Goal: Task Accomplishment & Management: Use online tool/utility

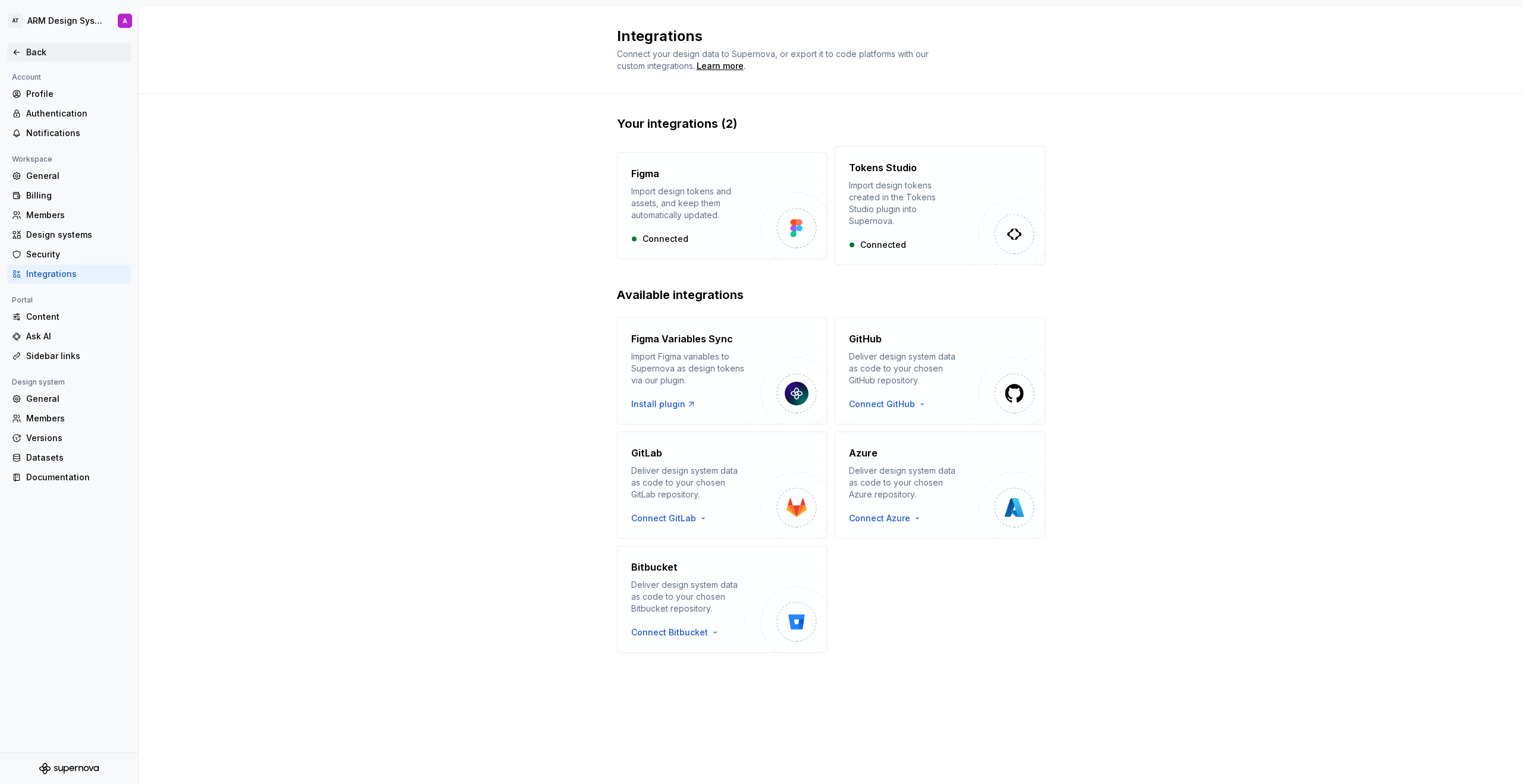
click at [51, 57] on div "Back" at bounding box center [75, 52] width 100 height 12
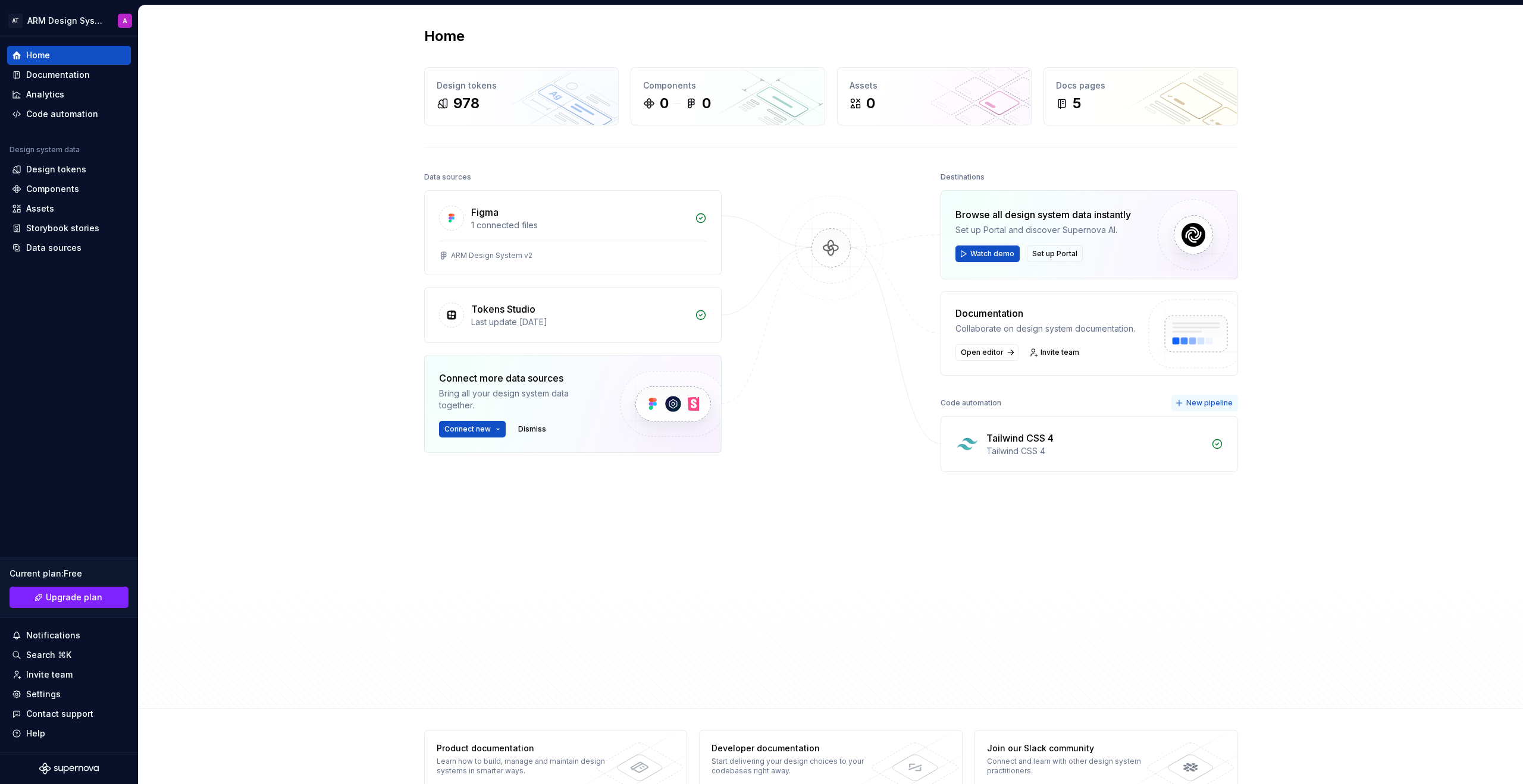
click at [1191, 405] on span "New pipeline" at bounding box center [1209, 403] width 46 height 10
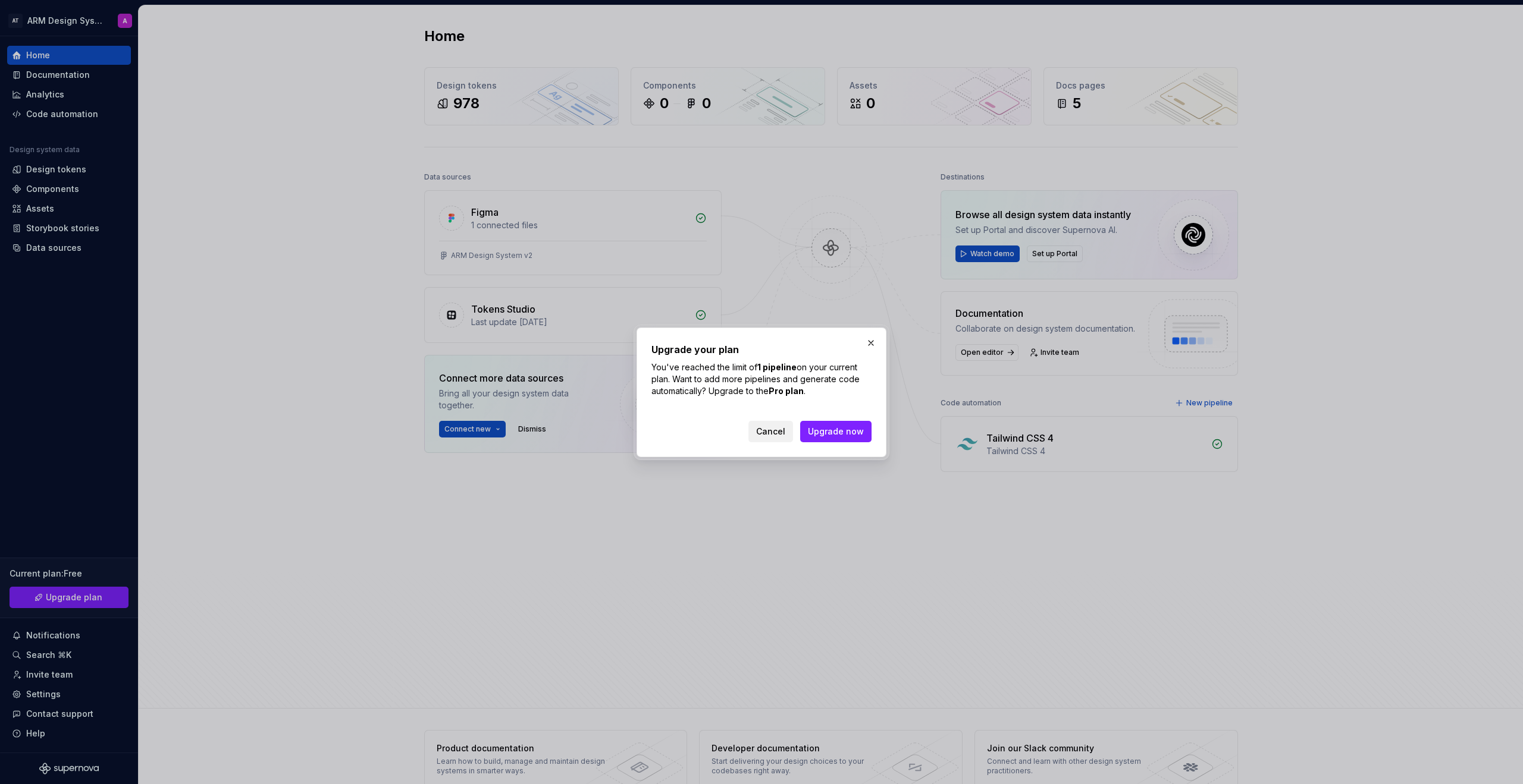
click at [778, 433] on span "Cancel" at bounding box center [771, 432] width 29 height 12
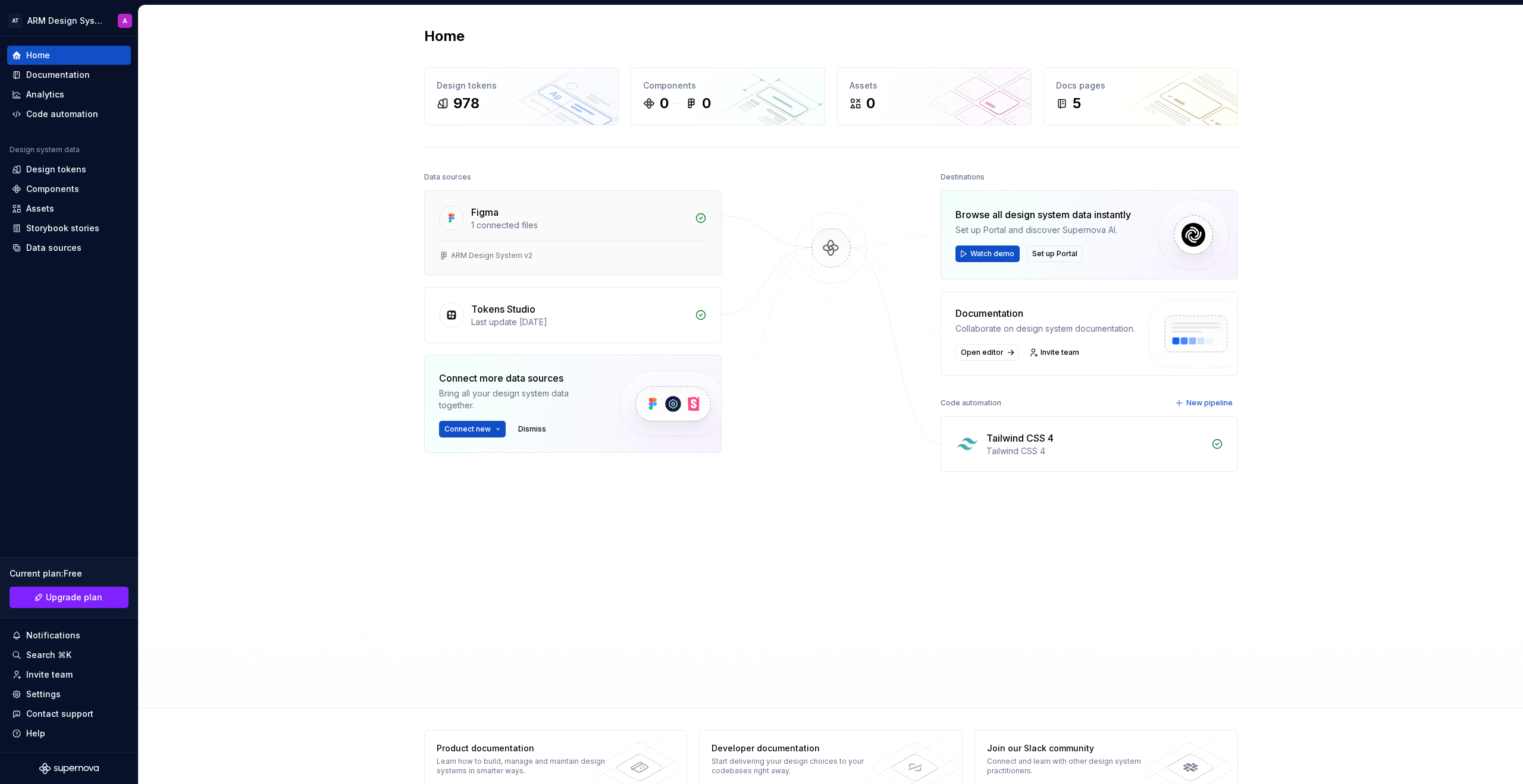
click at [634, 230] on div "1 connected files" at bounding box center [579, 226] width 217 height 12
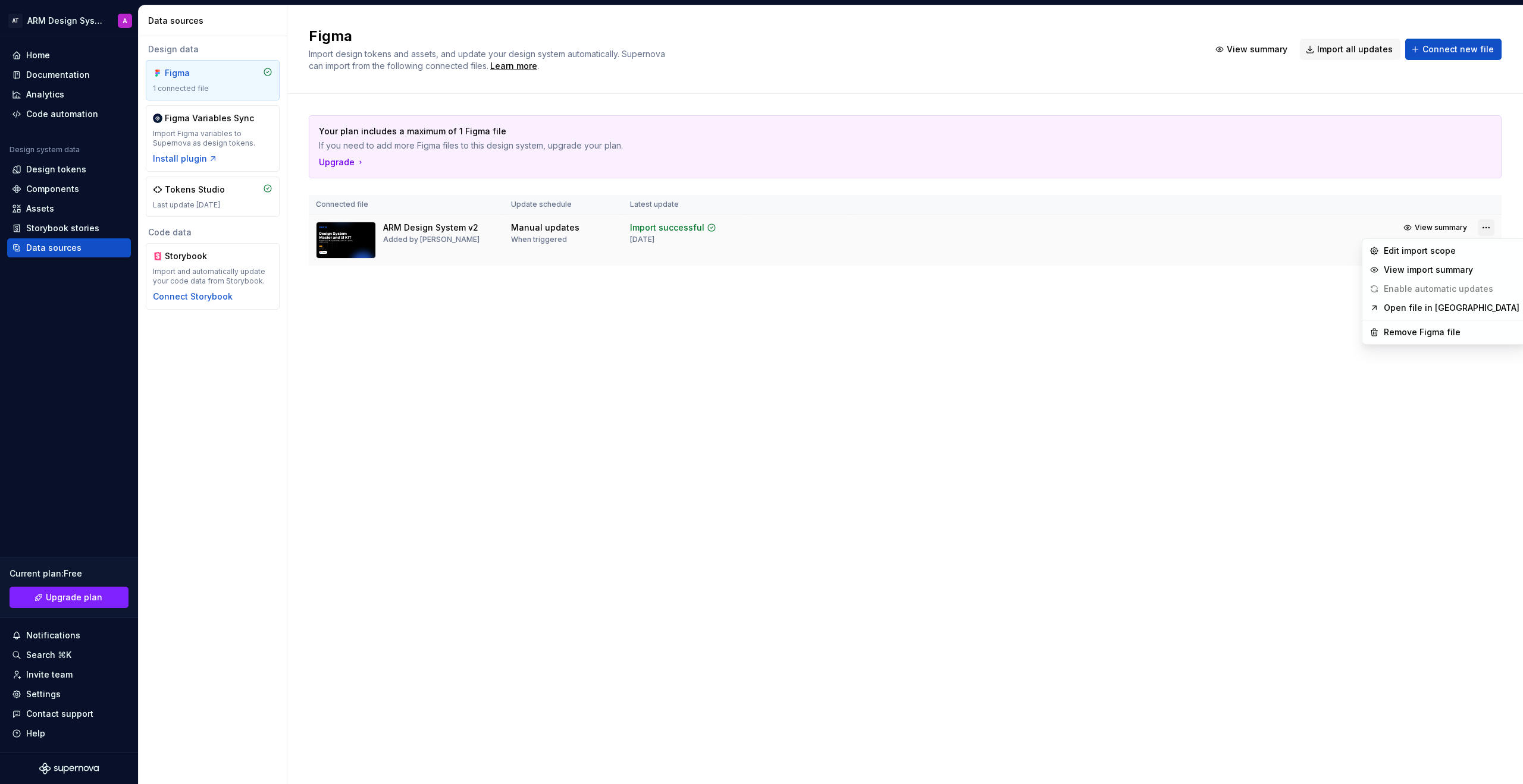
click at [1482, 230] on html "AT ARM Design System A Home Documentation Analytics Code automation Design syst…" at bounding box center [762, 392] width 1523 height 784
click at [1397, 335] on div "Remove Figma file" at bounding box center [1451, 332] width 135 height 12
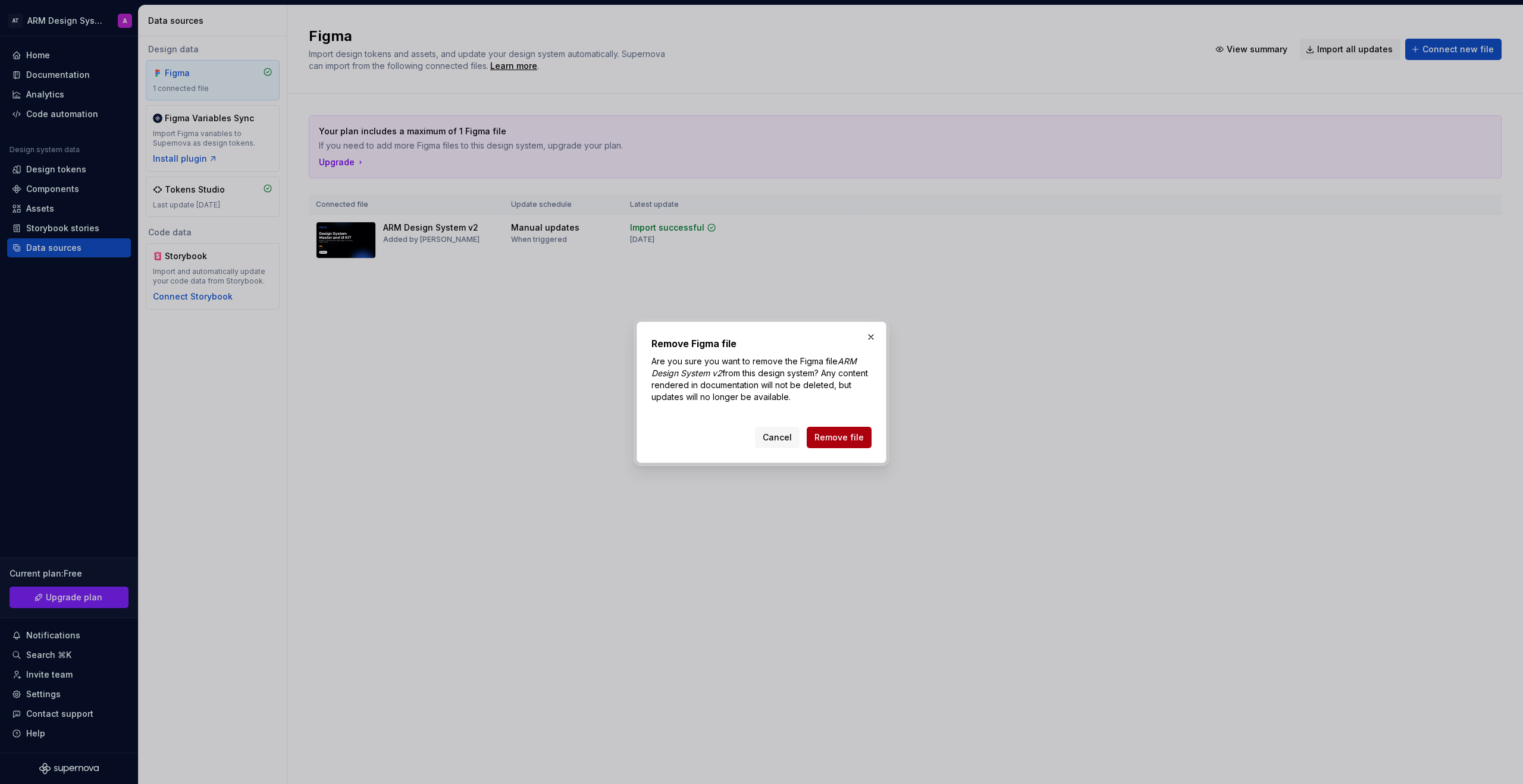
click at [863, 440] on button "Remove file" at bounding box center [838, 437] width 65 height 21
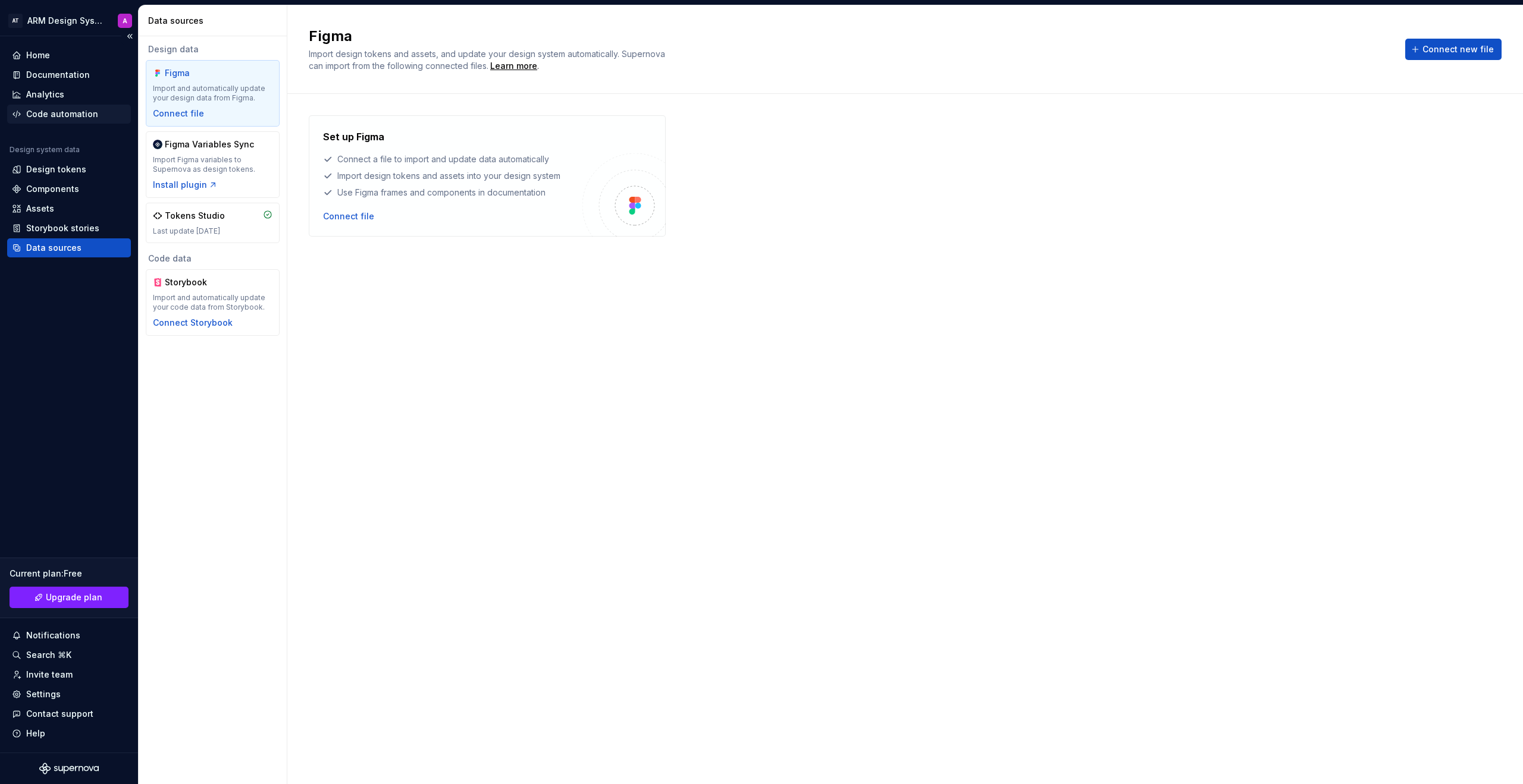
click at [83, 114] on div "Code automation" at bounding box center [62, 114] width 72 height 12
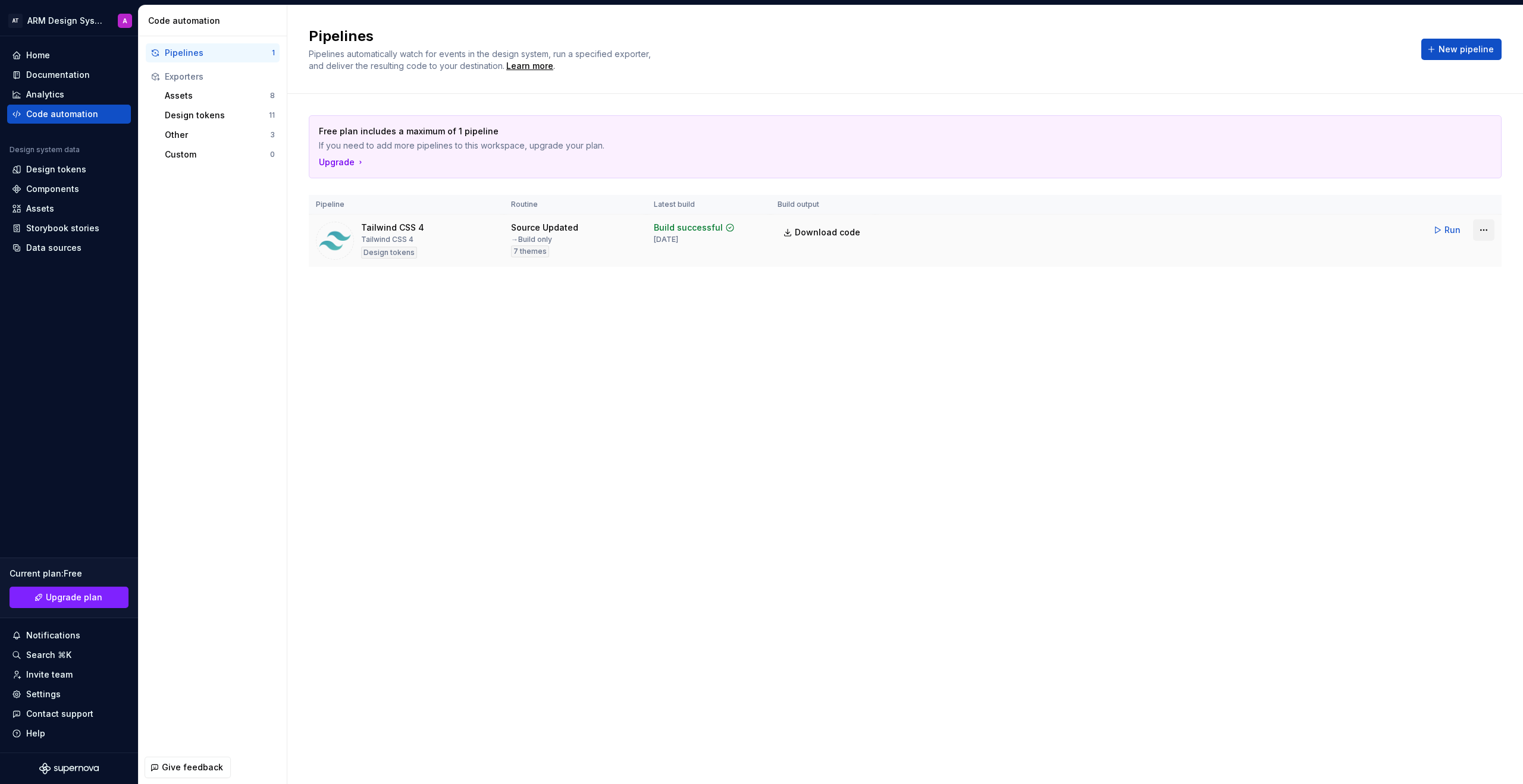
click at [1491, 230] on html "AT ARM Design System A Home Documentation Analytics Code automation Design syst…" at bounding box center [762, 392] width 1523 height 784
click at [1439, 361] on div "Delete pipeline" at bounding box center [1468, 357] width 102 height 12
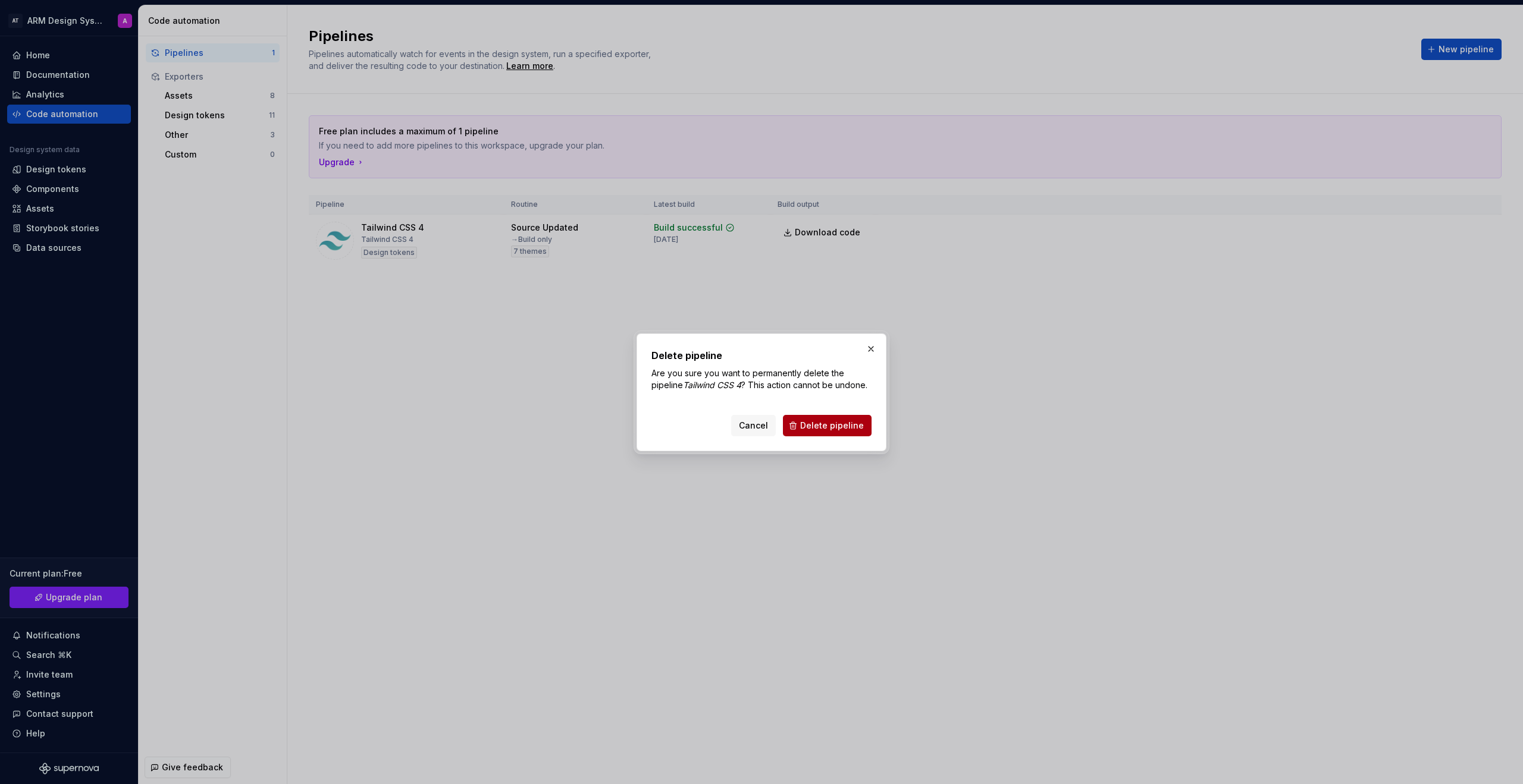
click at [812, 423] on span "Delete pipeline" at bounding box center [832, 426] width 64 height 12
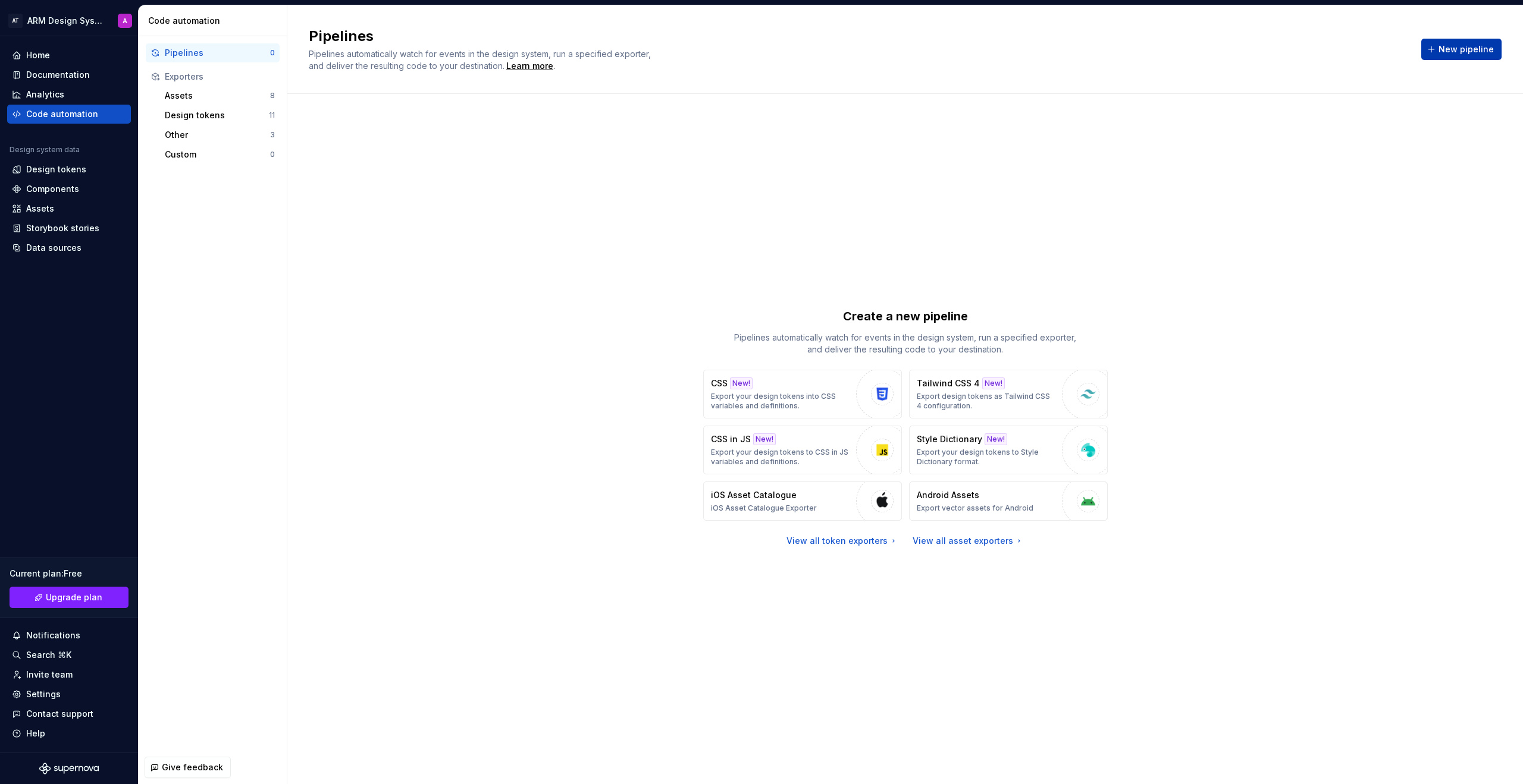
click at [1490, 42] on button "New pipeline" at bounding box center [1461, 49] width 81 height 21
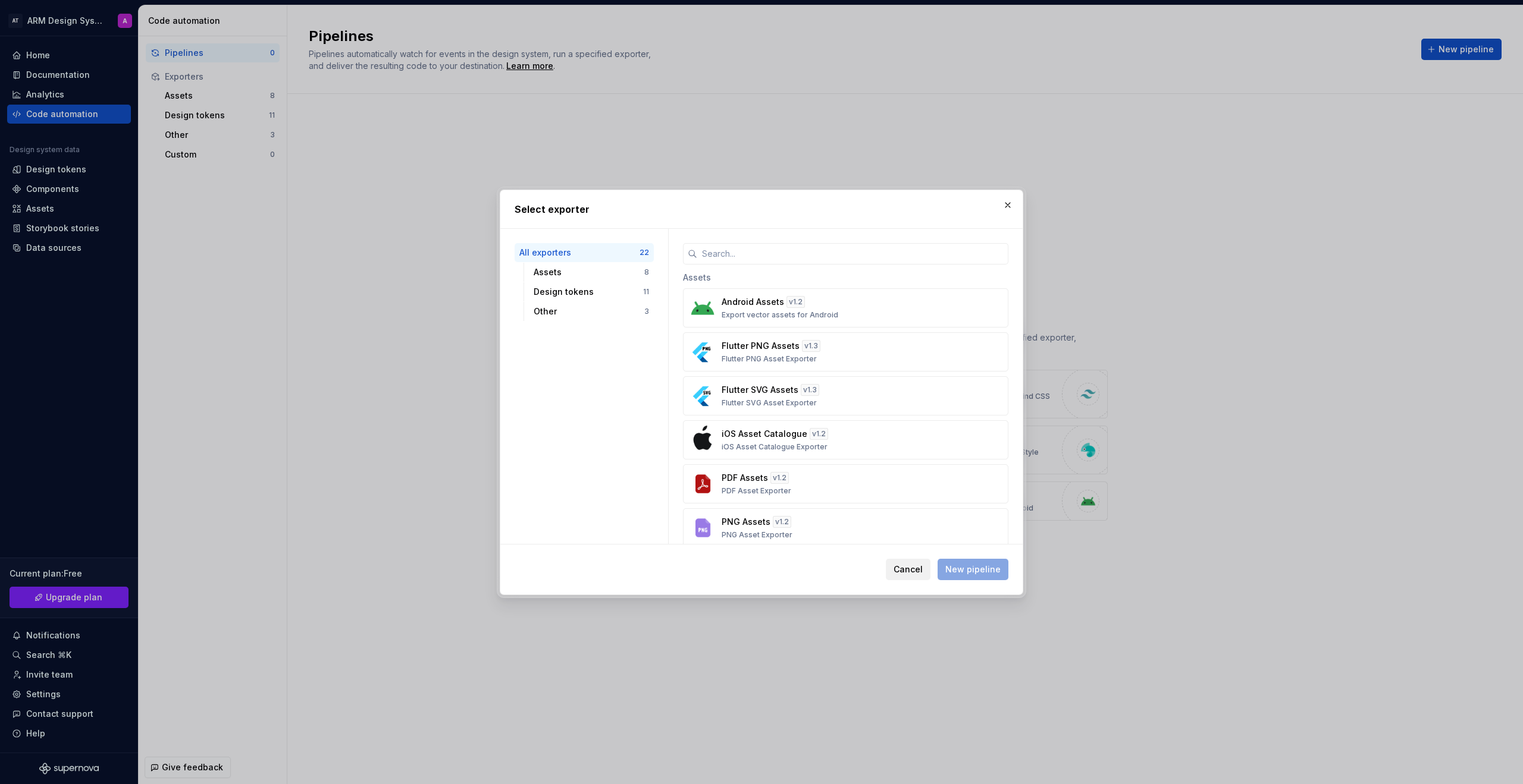
click at [915, 571] on span "Cancel" at bounding box center [908, 570] width 29 height 12
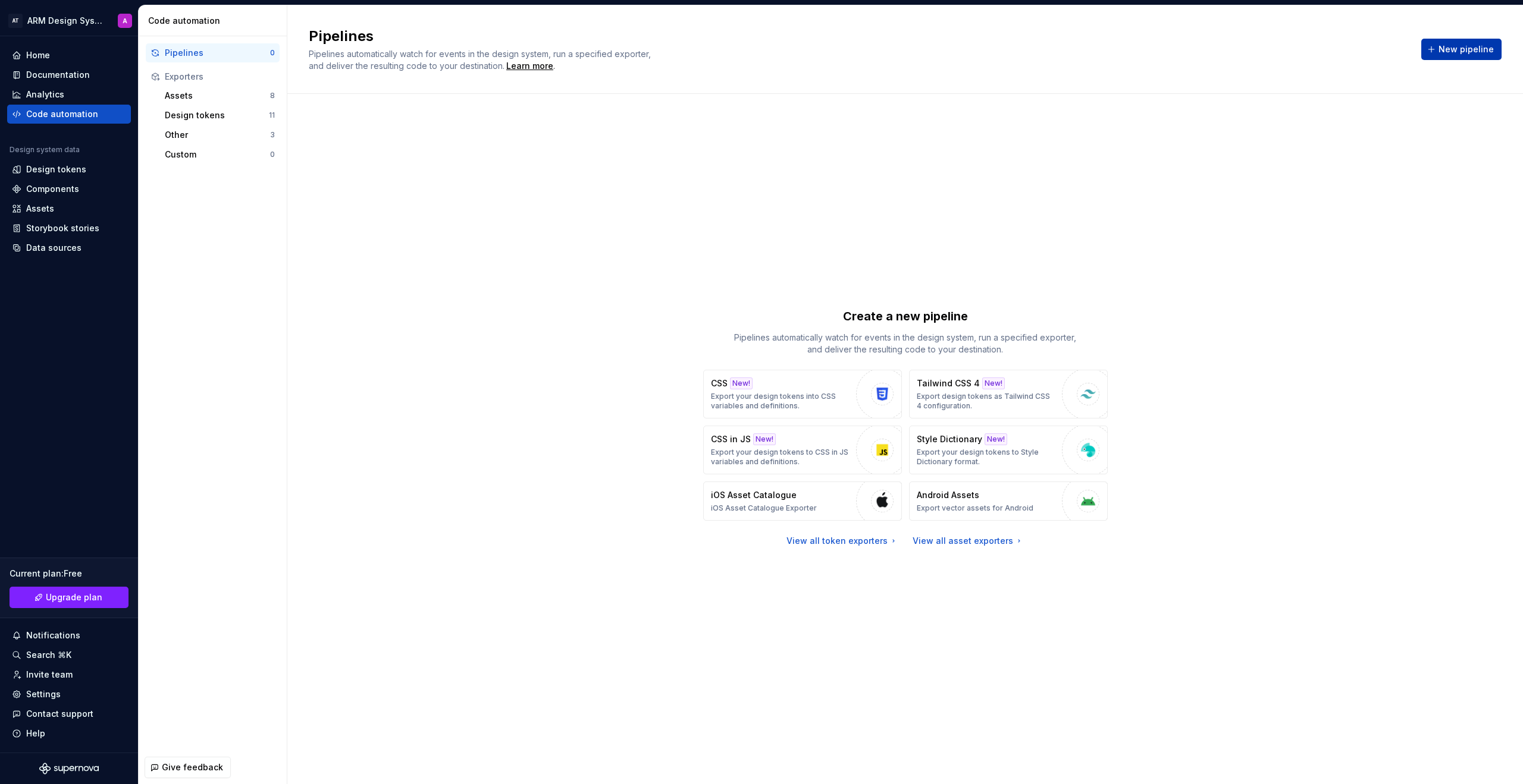
click at [1472, 46] on span "New pipeline" at bounding box center [1466, 49] width 56 height 12
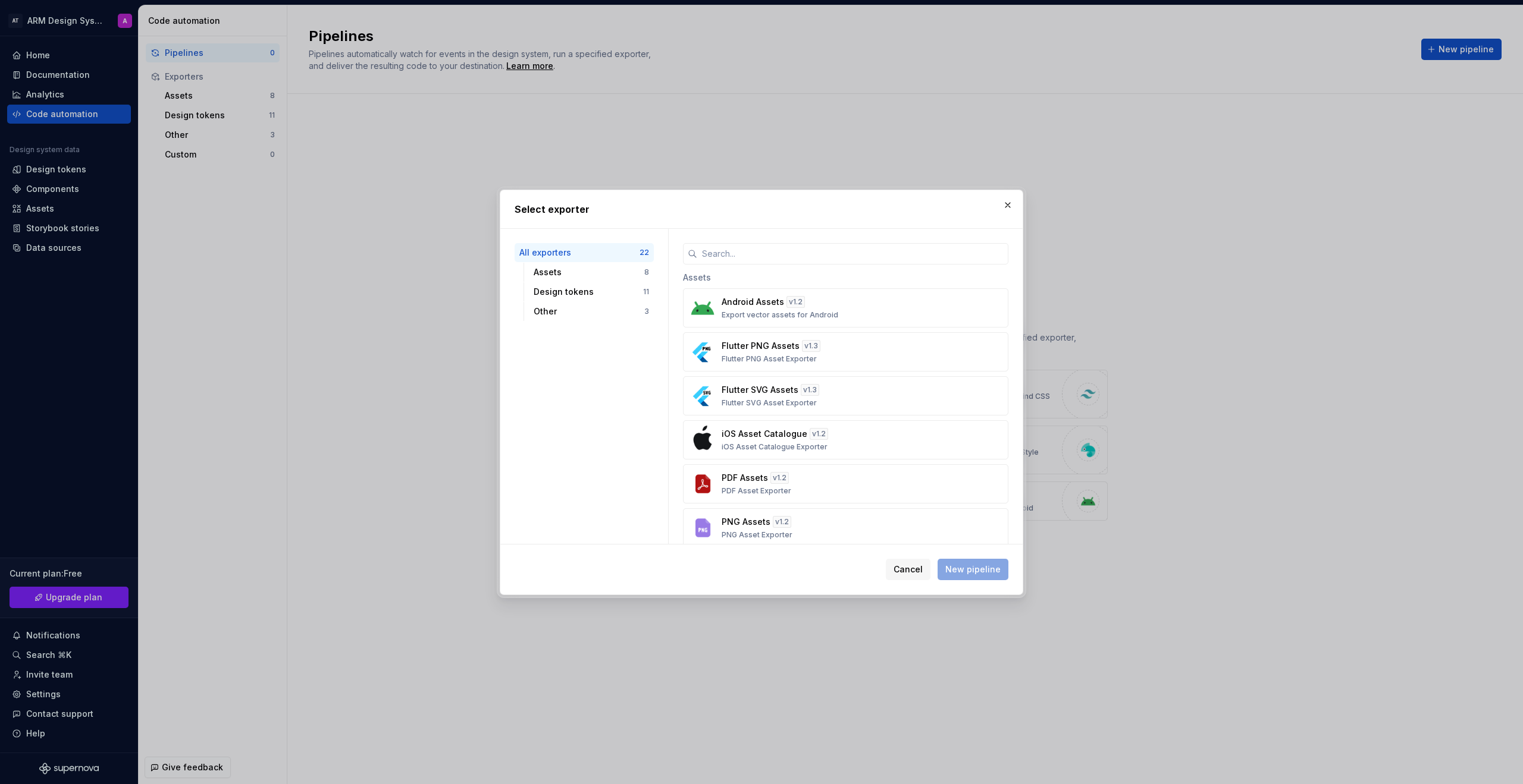
type input "t"
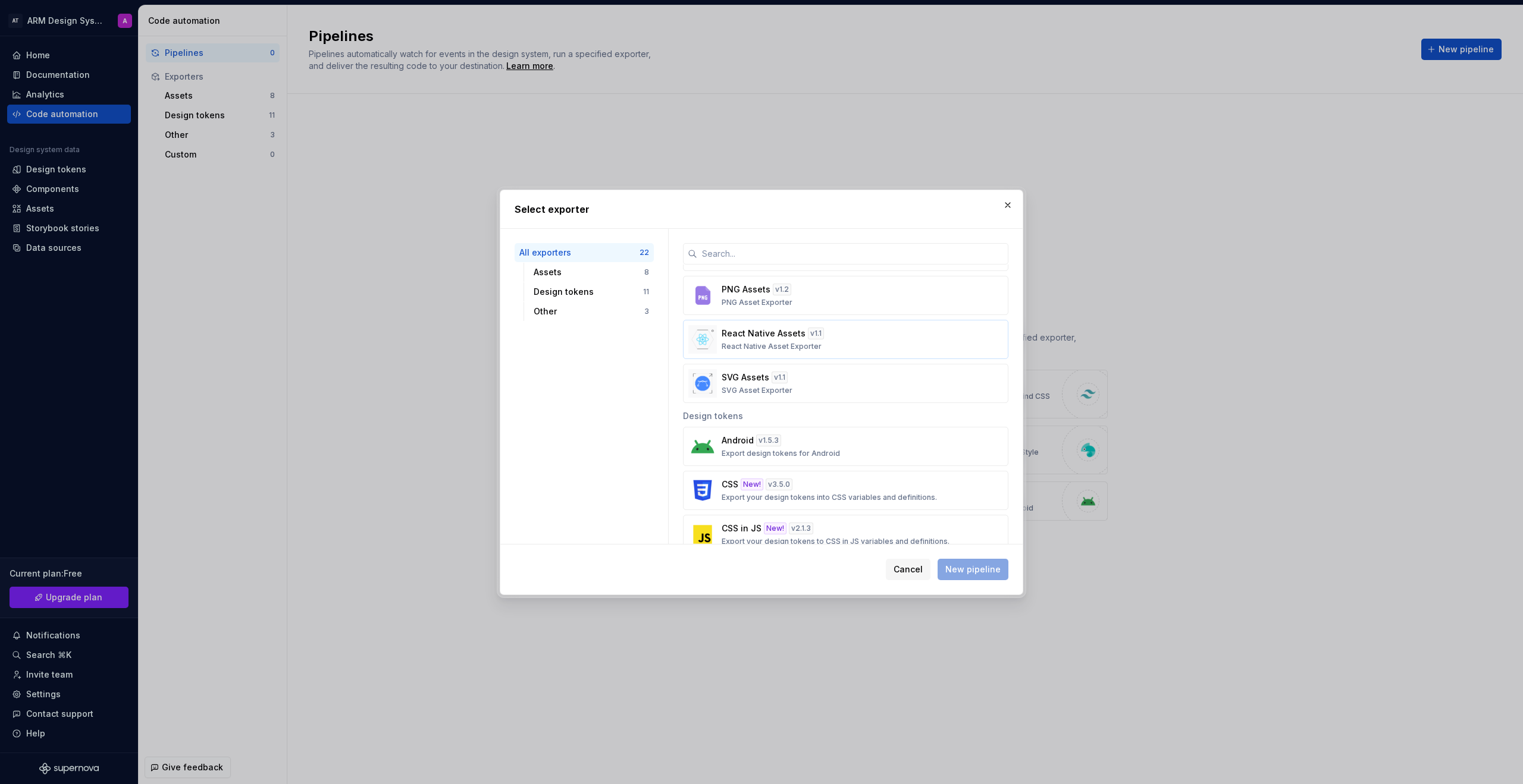
click at [838, 337] on div "React Native Assets v 1.1 React Native Asset Exporter" at bounding box center [842, 339] width 241 height 24
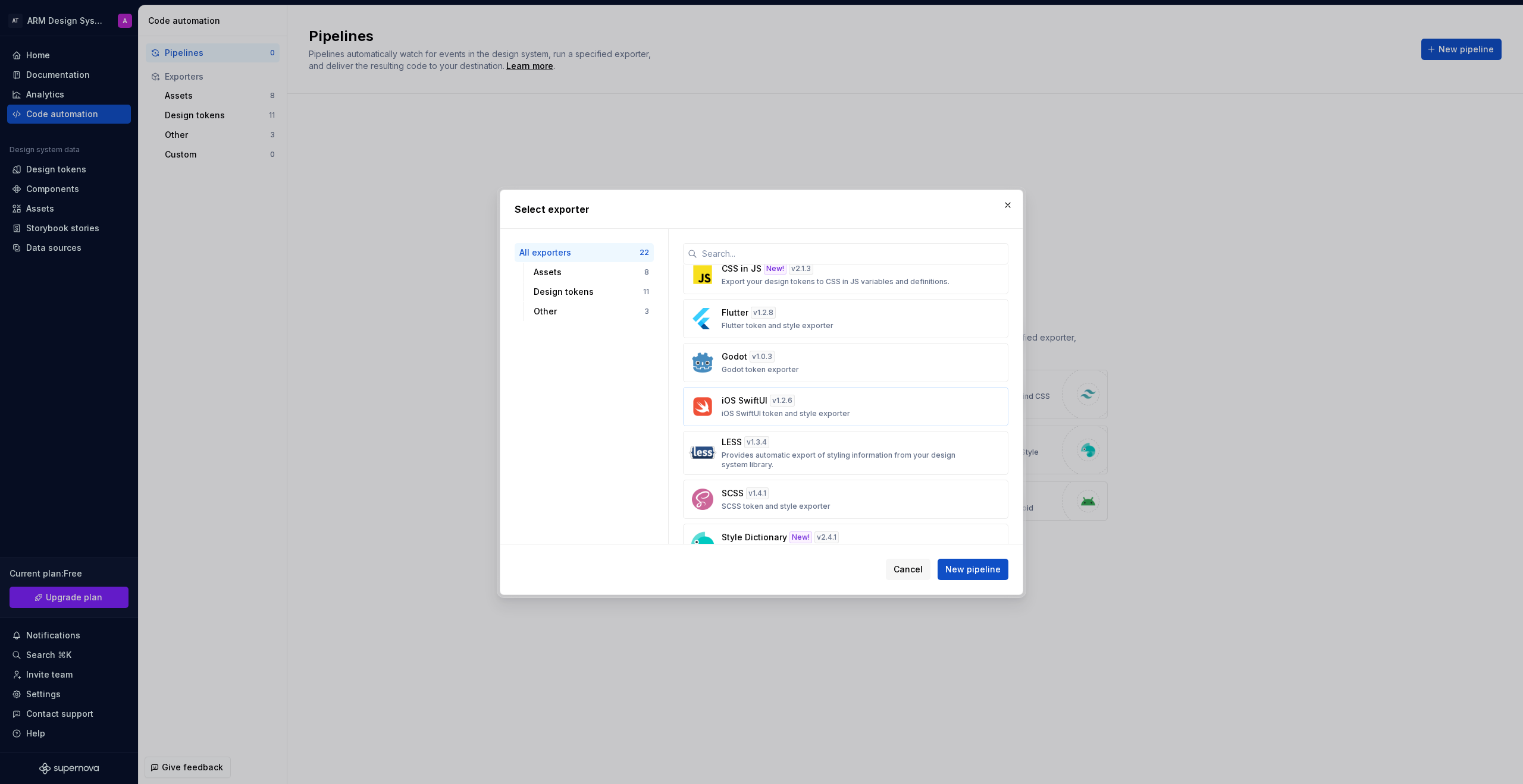
scroll to position [608, 0]
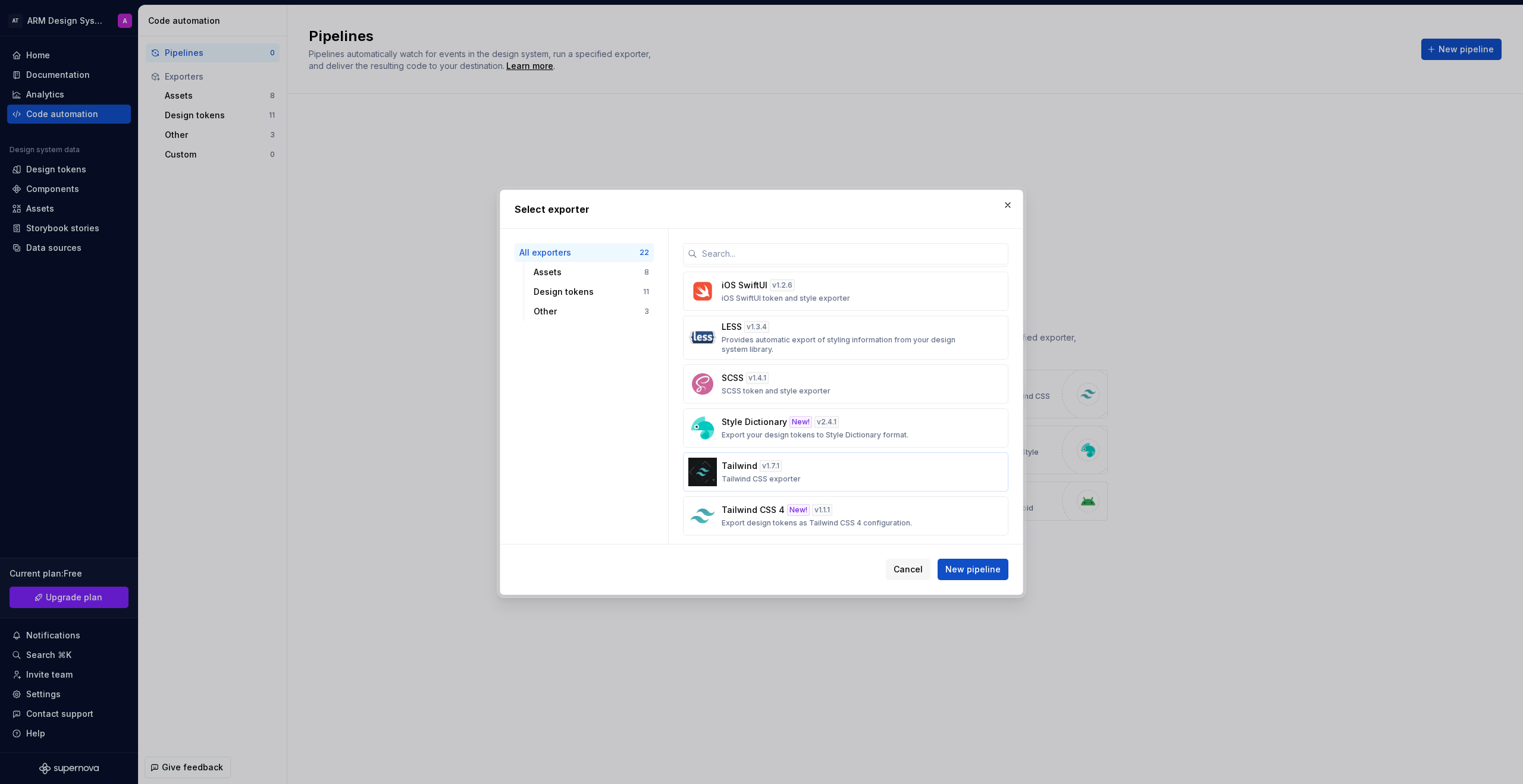
click at [822, 474] on div "Tailwind v 1.7.1 Tailwind CSS exporter" at bounding box center [842, 471] width 241 height 24
click at [873, 516] on div "Tailwind CSS 4 New! v 1.1.1 Export design tokens as Tailwind CSS 4 configuratio…" at bounding box center [842, 516] width 241 height 24
click at [984, 570] on span "New pipeline" at bounding box center [973, 570] width 56 height 12
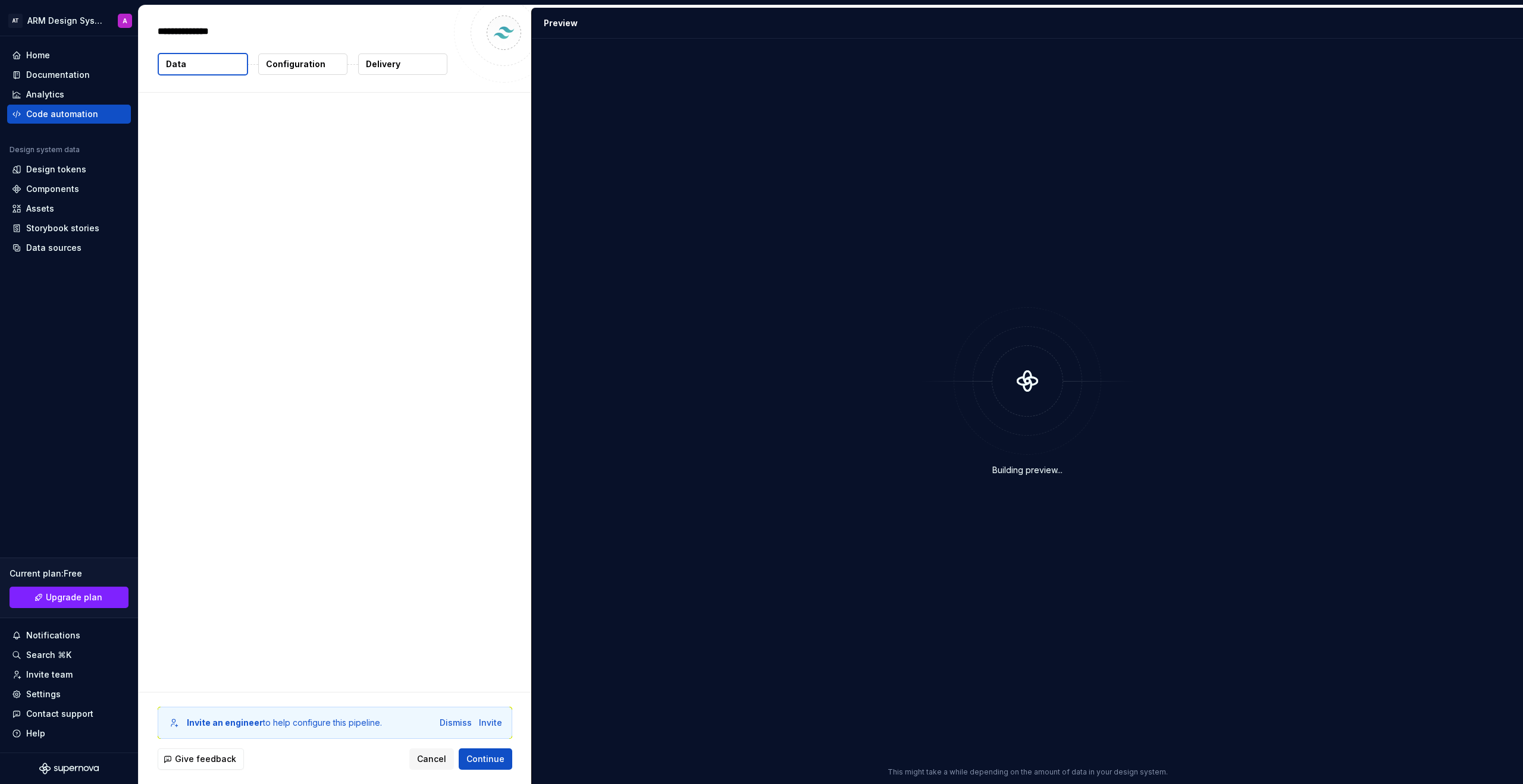
type textarea "*"
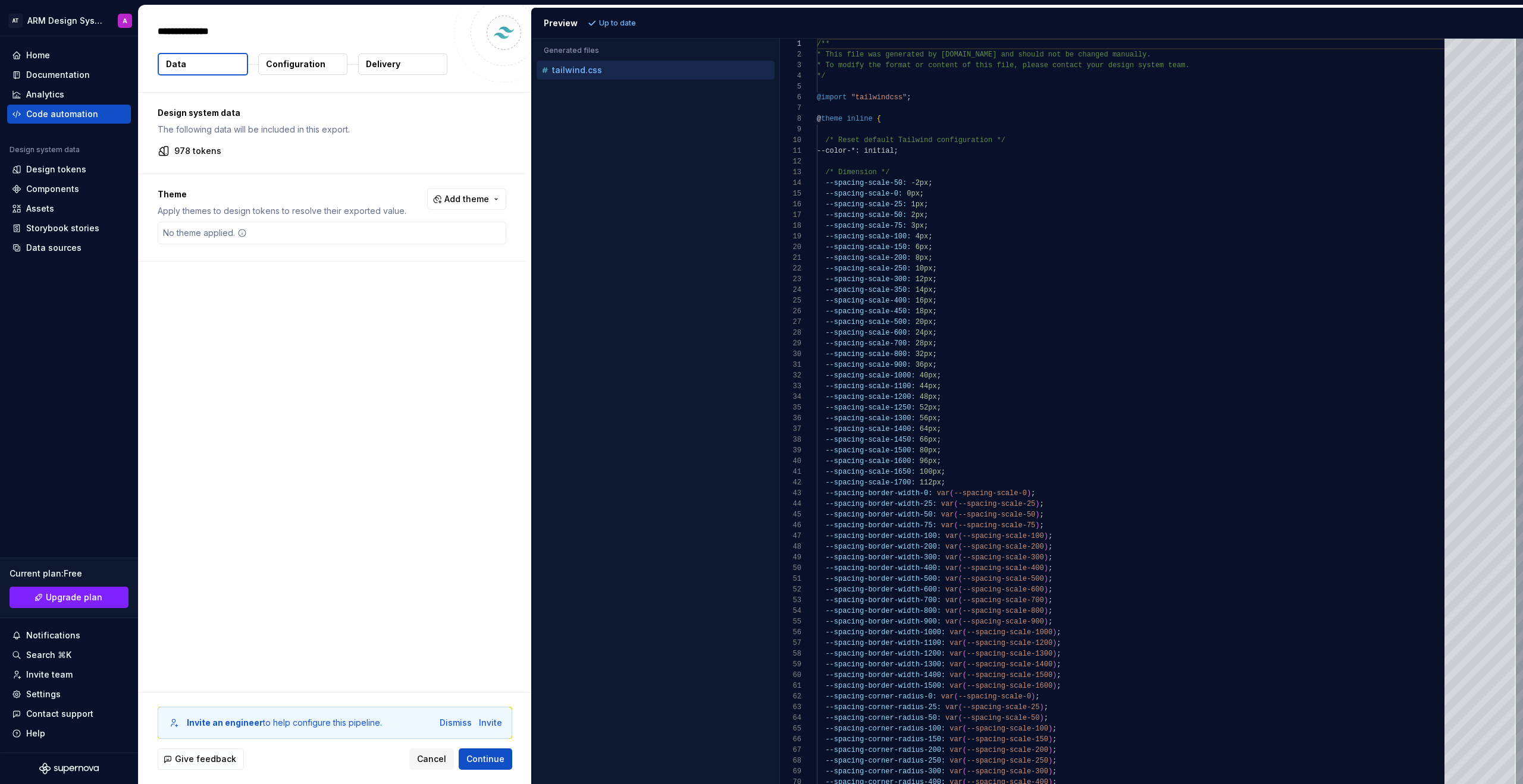
click at [301, 68] on p "Configuration" at bounding box center [296, 65] width 59 height 12
